Goal: Transaction & Acquisition: Purchase product/service

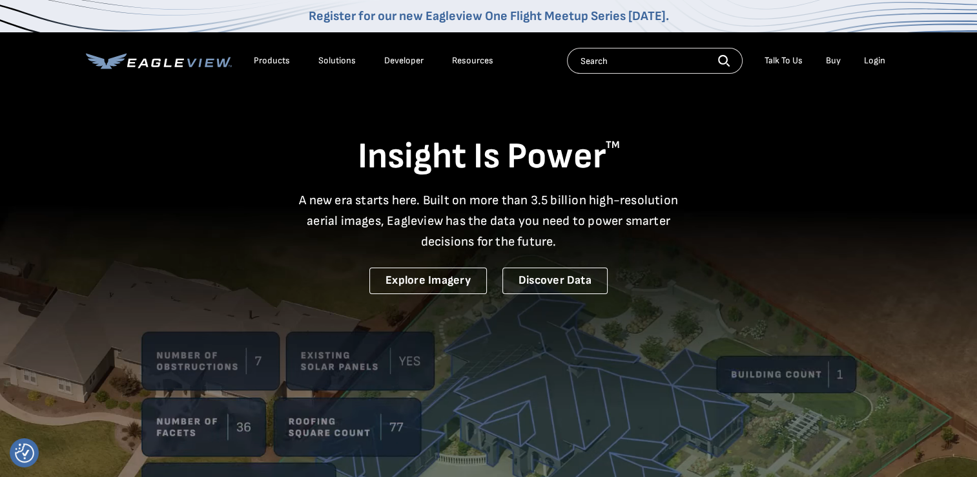
click at [273, 63] on div "Products" at bounding box center [272, 61] width 36 height 12
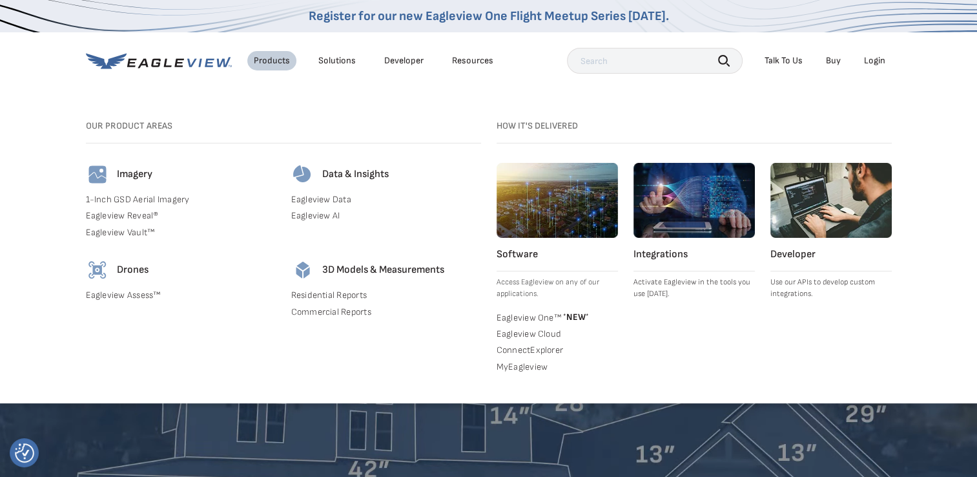
click at [322, 311] on link "Commercial Reports" at bounding box center [386, 312] width 190 height 12
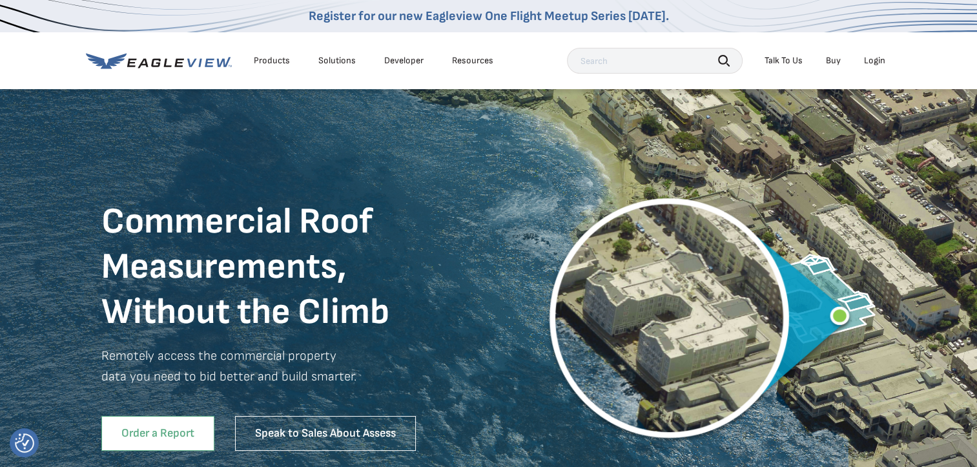
click at [145, 428] on link "Order a Report" at bounding box center [157, 433] width 113 height 35
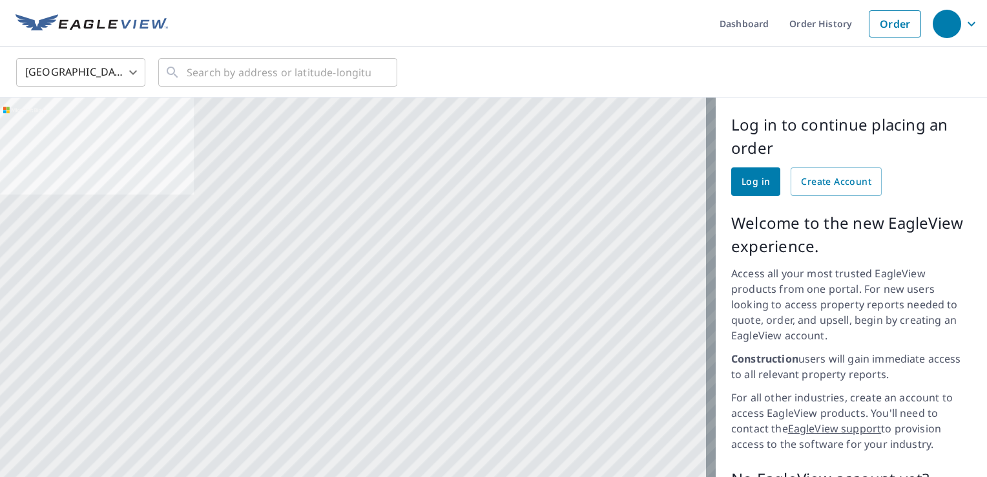
click at [753, 178] on span "Log in" at bounding box center [756, 182] width 28 height 16
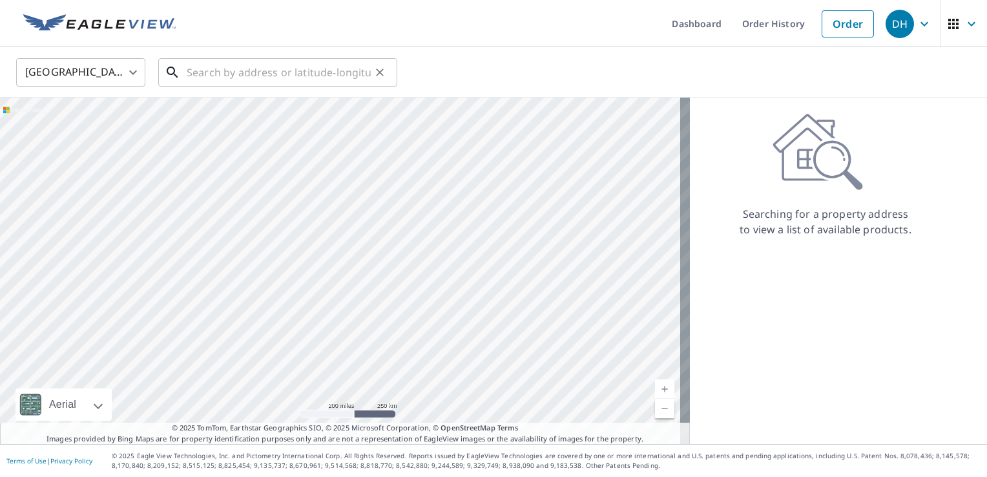
click at [203, 79] on input "text" at bounding box center [279, 72] width 184 height 36
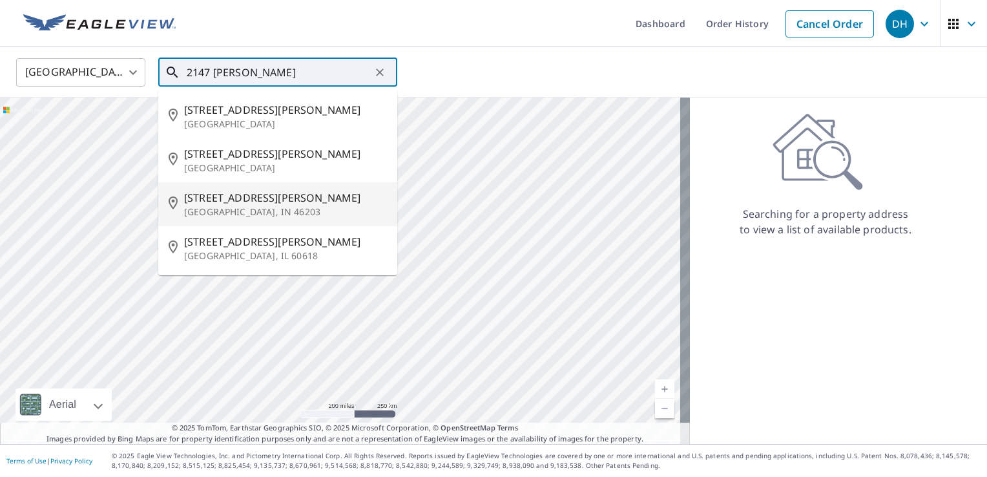
click at [238, 200] on span "2147 Fletcher Ave" at bounding box center [285, 198] width 203 height 16
type input "2147 Fletcher Ave Indianapolis, IN 46203"
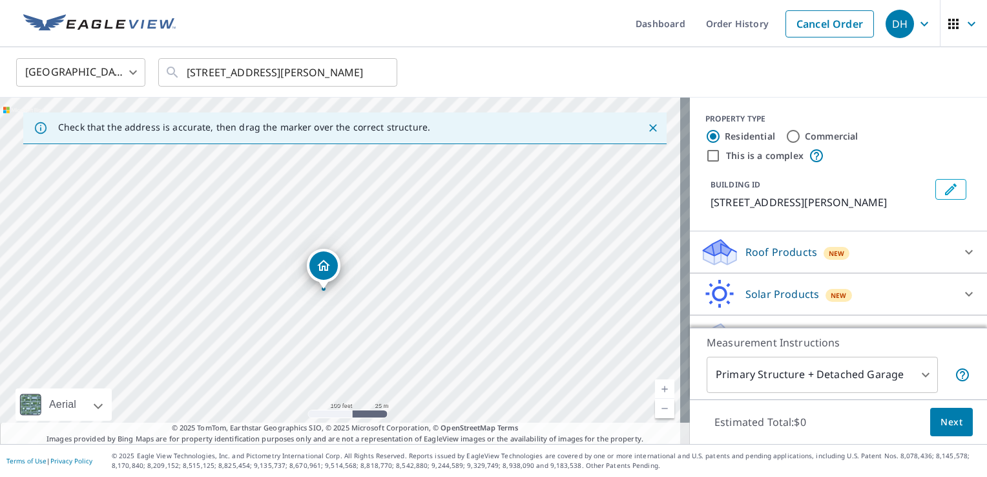
click at [954, 242] on div at bounding box center [969, 251] width 31 height 31
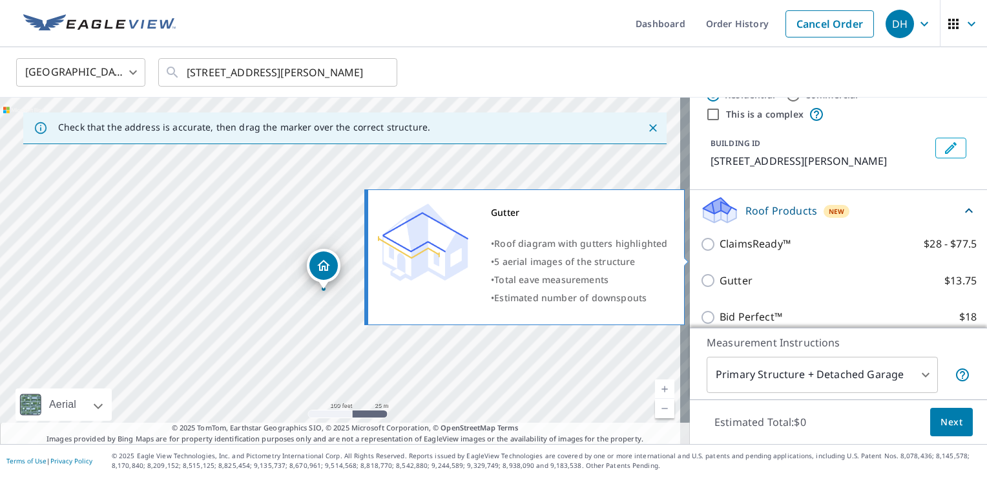
scroll to position [65, 0]
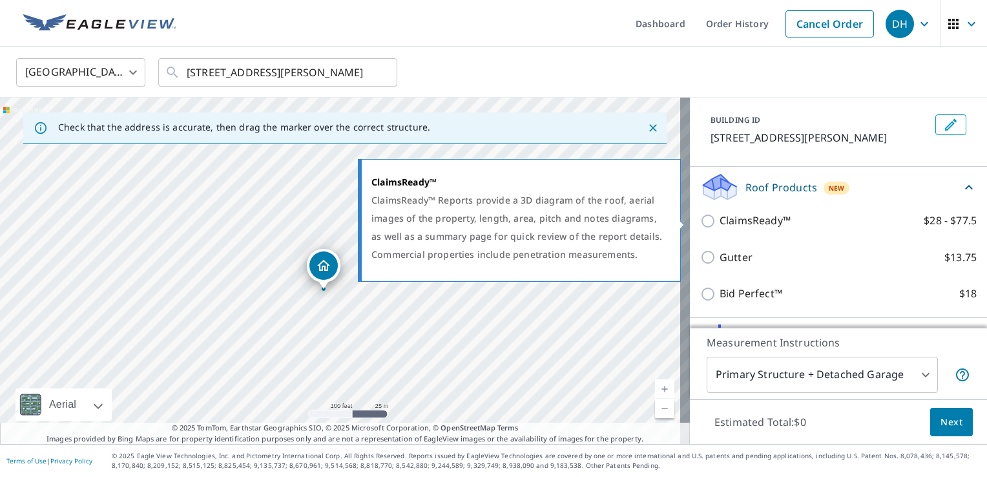
click at [700, 222] on input "ClaimsReady™ $28 - $77.5" at bounding box center [709, 221] width 19 height 16
checkbox input "true"
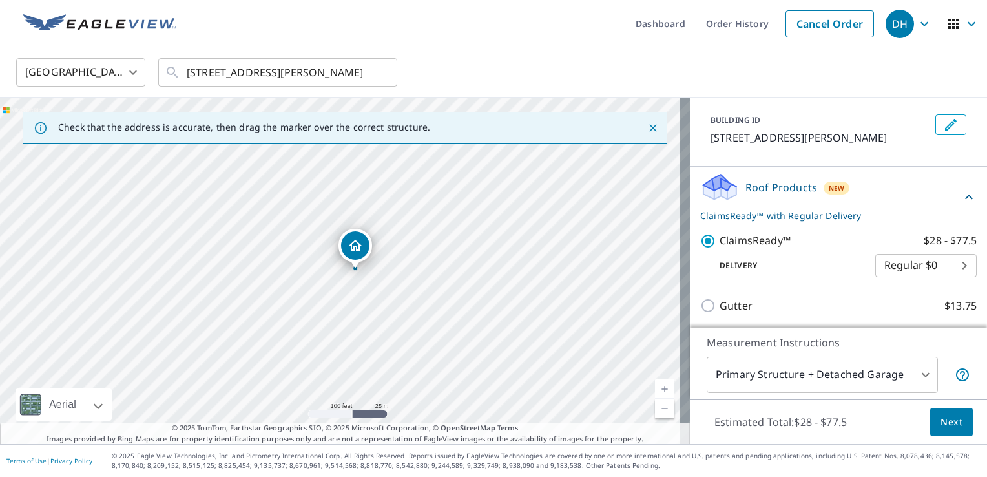
drag, startPoint x: 341, startPoint y: 264, endPoint x: 356, endPoint y: 264, distance: 14.9
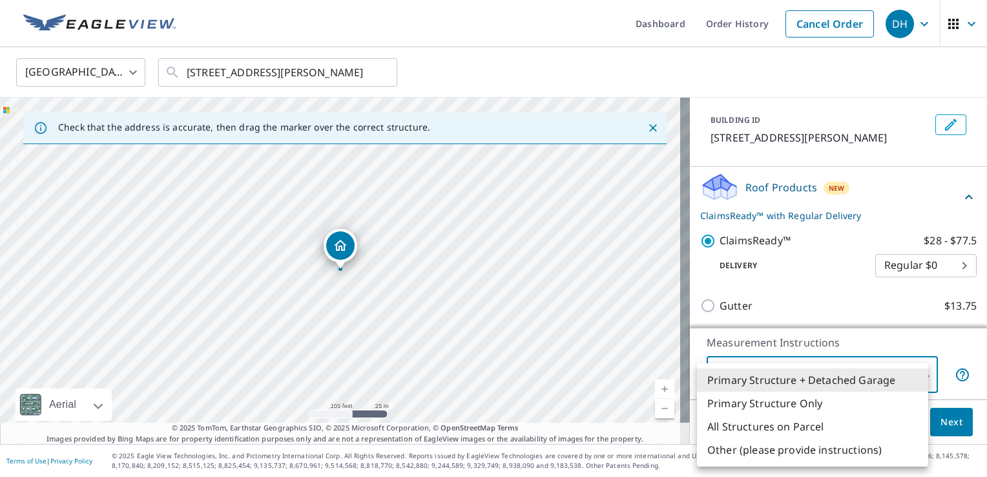
click at [910, 374] on body "DH DH Dashboard Order History Cancel Order DH United States US ​ 2147 Fletcher …" at bounding box center [493, 238] width 987 height 477
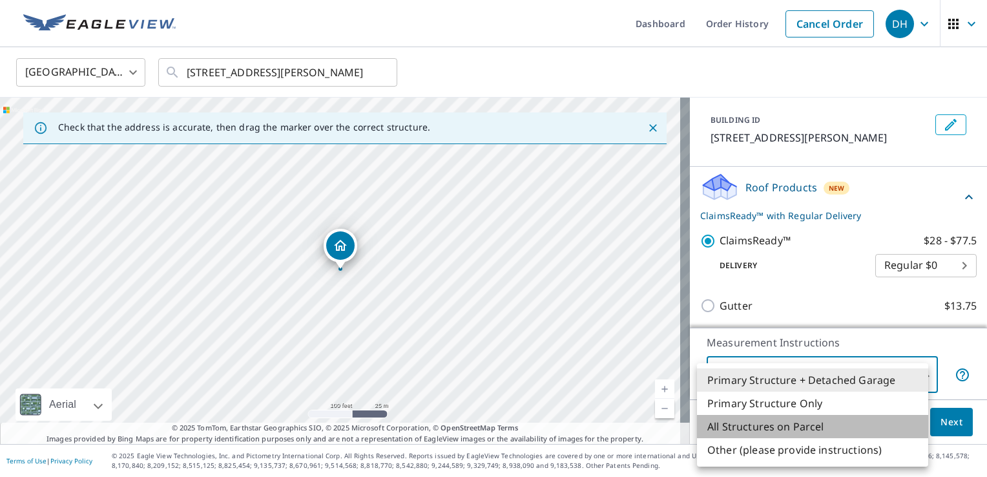
click at [786, 427] on li "All Structures on Parcel" at bounding box center [812, 426] width 231 height 23
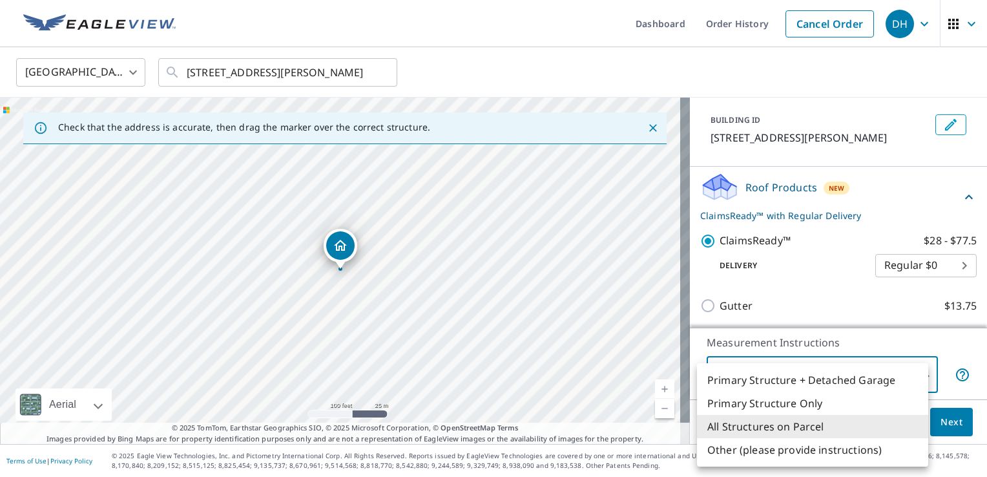
click at [910, 370] on body "DH DH Dashboard Order History Cancel Order DH United States US ​ 2147 Fletcher …" at bounding box center [493, 238] width 987 height 477
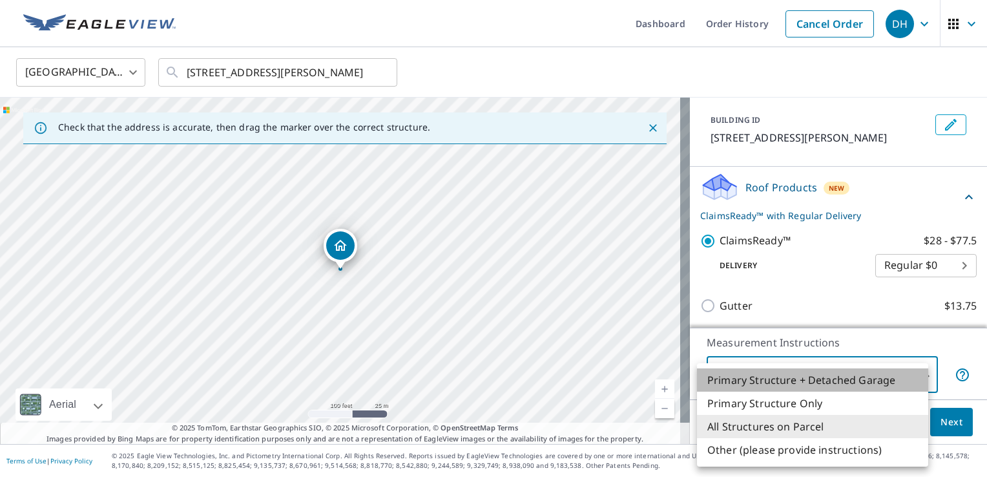
click at [829, 384] on li "Primary Structure + Detached Garage" at bounding box center [812, 379] width 231 height 23
type input "1"
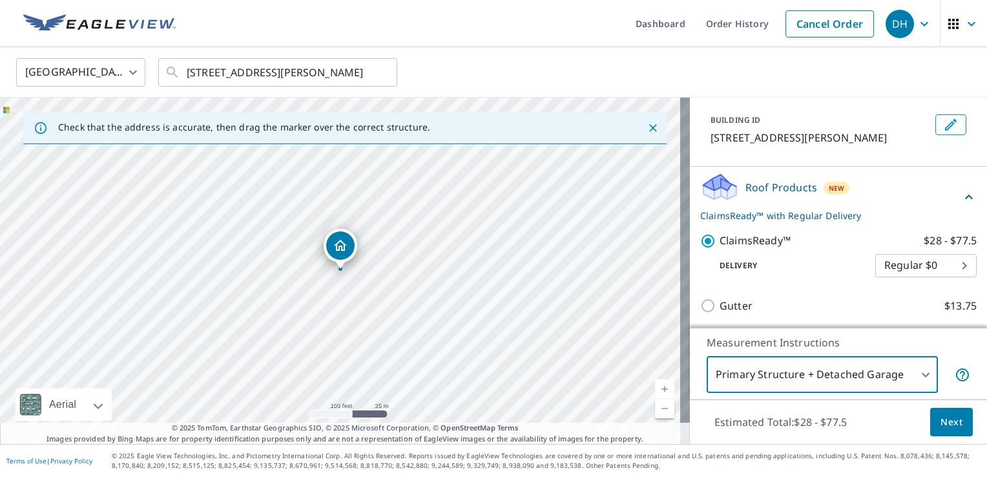
click at [948, 421] on span "Next" at bounding box center [952, 422] width 22 height 16
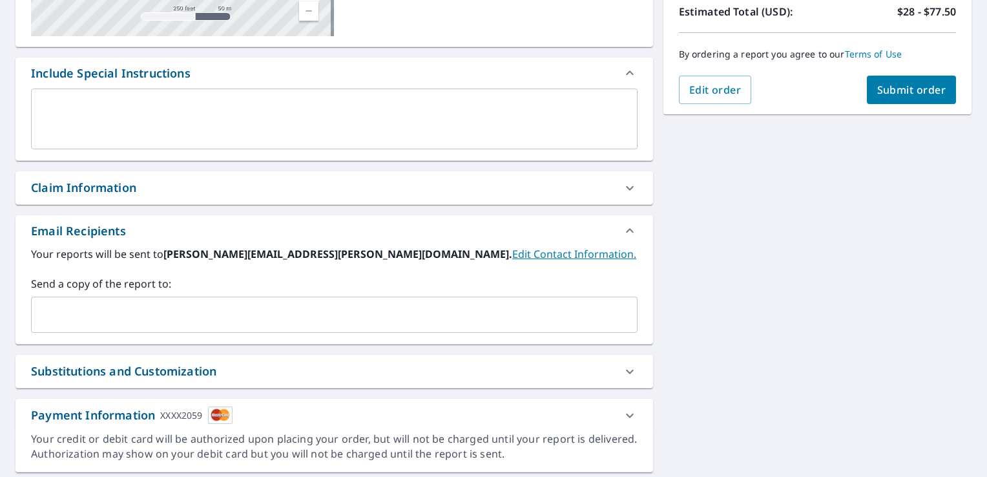
scroll to position [323, 0]
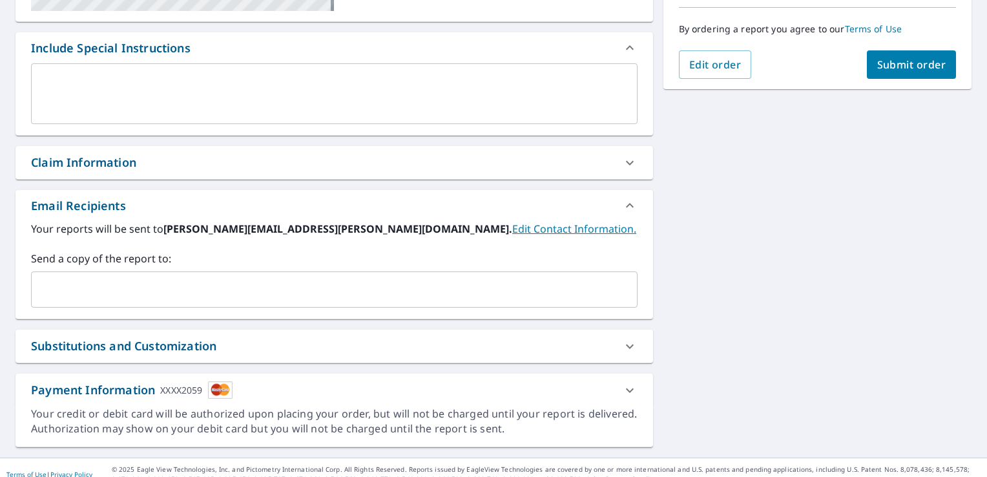
click at [132, 288] on input "text" at bounding box center [325, 289] width 576 height 25
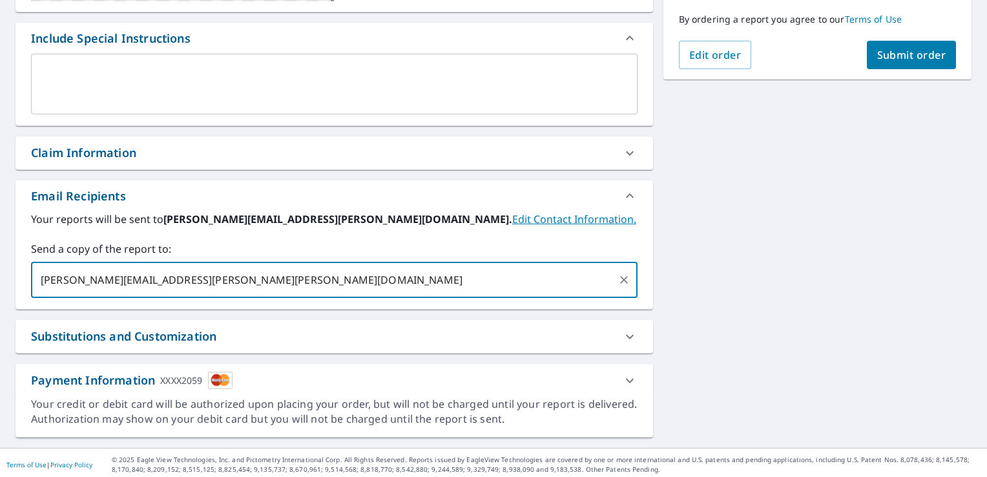
scroll to position [335, 0]
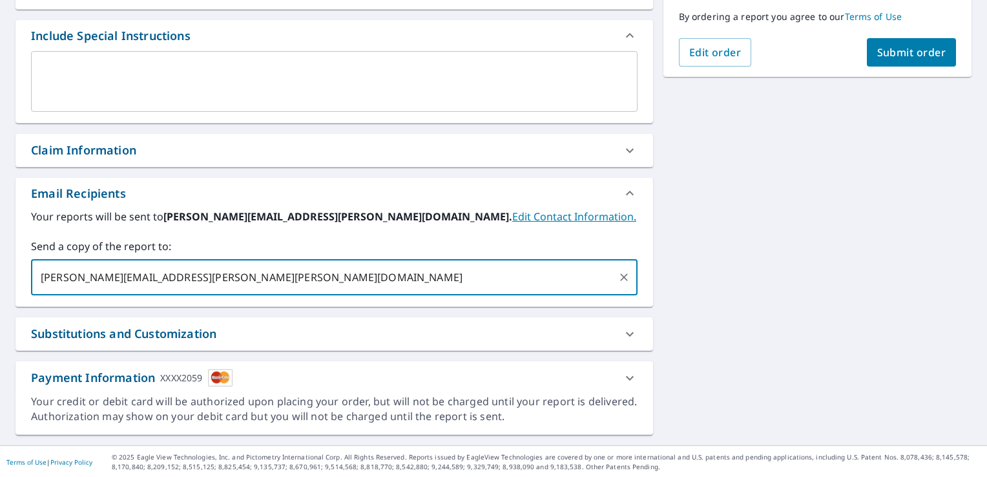
type input "daniel.haywood@sedgwick.com"
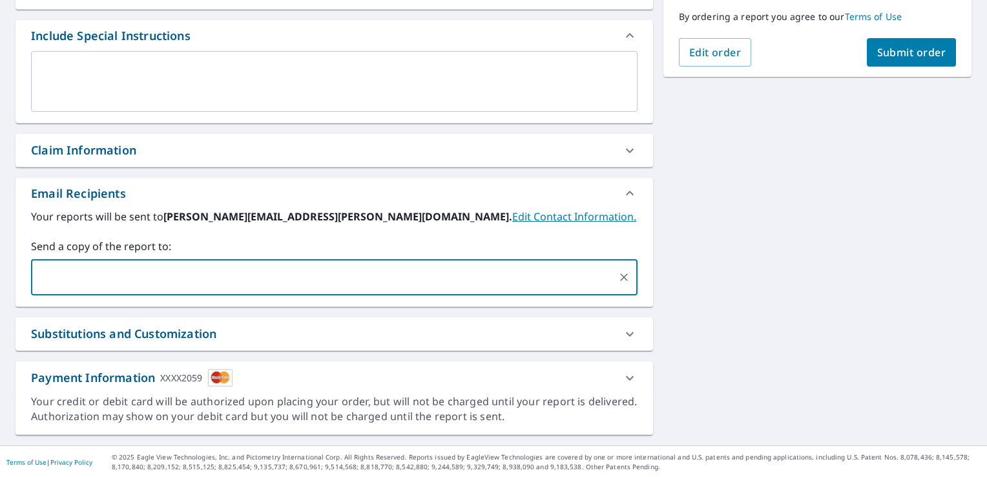
click at [726, 297] on div "2147 Fletcher Ave Indianapolis, IN 46203 Aerial Road A standard road map Aerial…" at bounding box center [493, 114] width 987 height 661
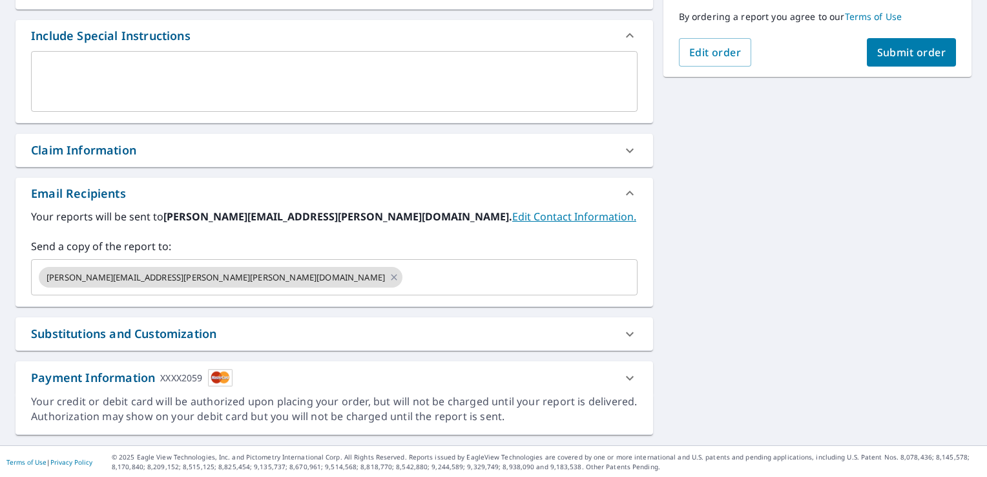
click at [699, 251] on div "2147 Fletcher Ave Indianapolis, IN 46203 Aerial Road A standard road map Aerial…" at bounding box center [493, 114] width 987 height 661
click at [623, 373] on icon at bounding box center [630, 378] width 16 height 16
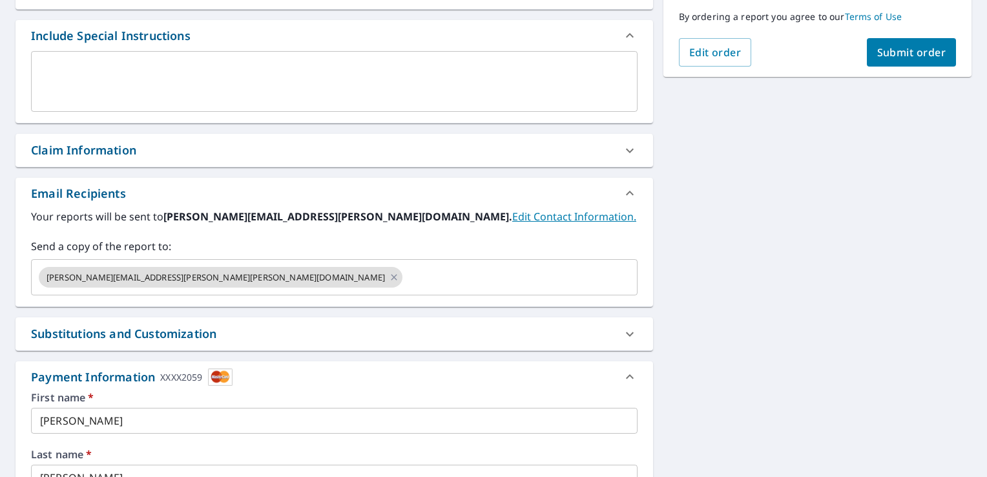
click at [626, 374] on icon at bounding box center [630, 376] width 8 height 5
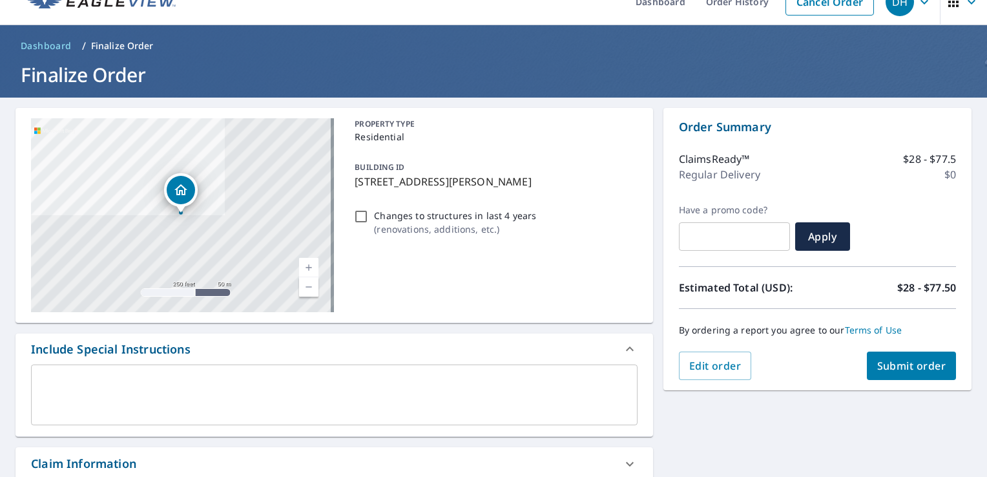
scroll to position [12, 0]
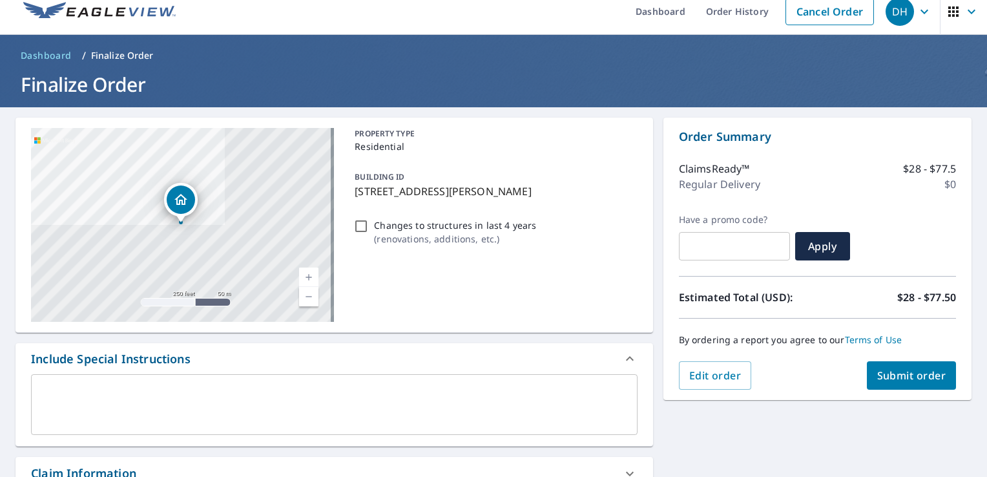
click at [902, 374] on span "Submit order" at bounding box center [911, 375] width 69 height 14
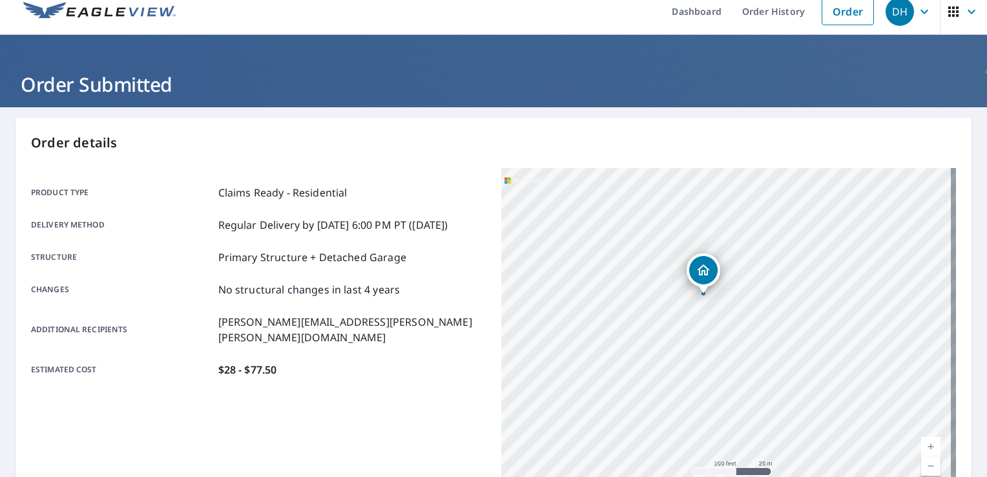
drag, startPoint x: 766, startPoint y: 370, endPoint x: 624, endPoint y: 305, distance: 155.5
click at [624, 305] on div "2147 Fletcher Ave Indianapolis, IN 46203" at bounding box center [728, 329] width 455 height 323
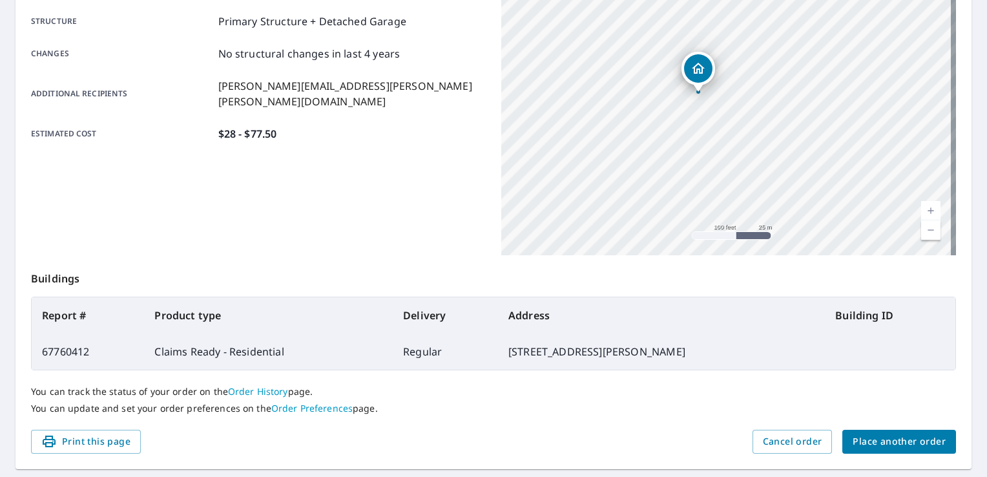
scroll to position [271, 0]
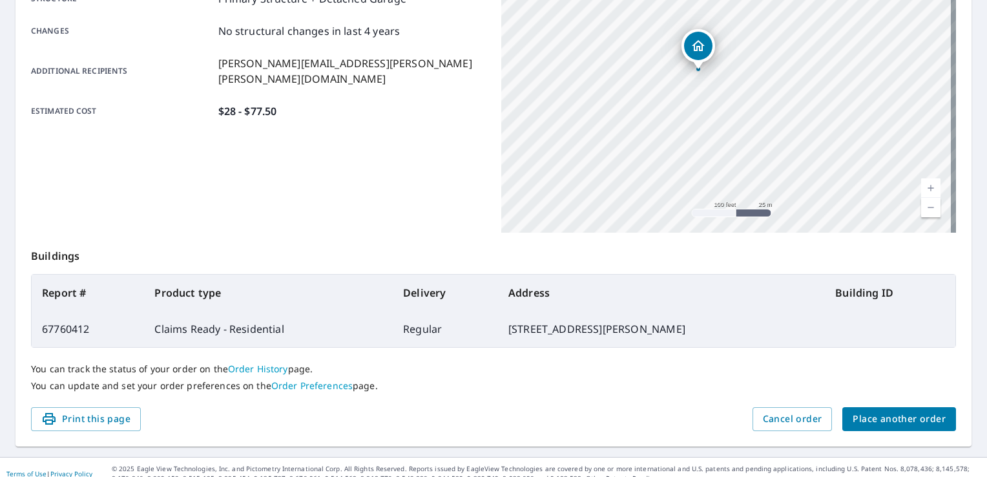
drag, startPoint x: 67, startPoint y: 413, endPoint x: 96, endPoint y: 398, distance: 33.5
click at [67, 413] on span "Print this page" at bounding box center [85, 419] width 89 height 16
